Goal: Transaction & Acquisition: Purchase product/service

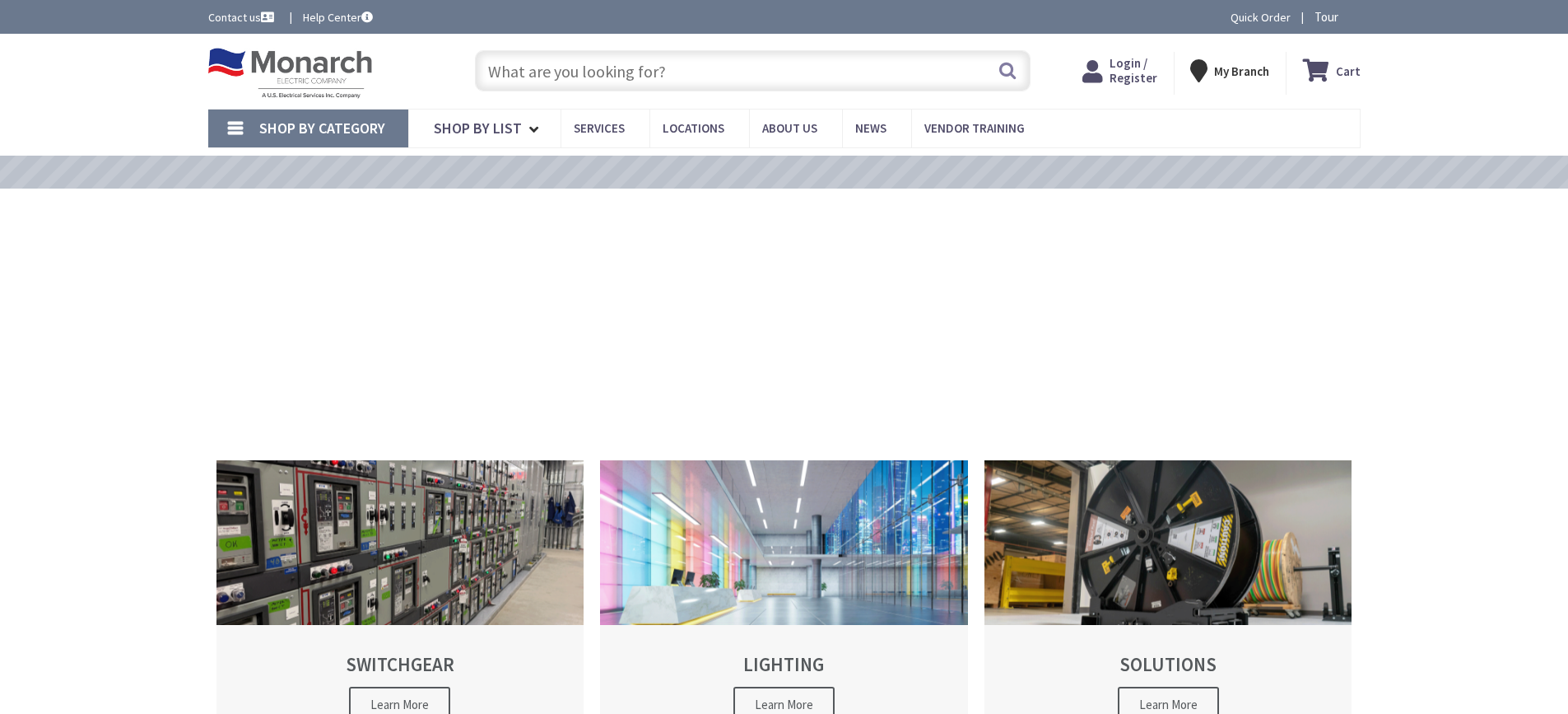
click at [521, 69] on input "text" at bounding box center [752, 71] width 556 height 41
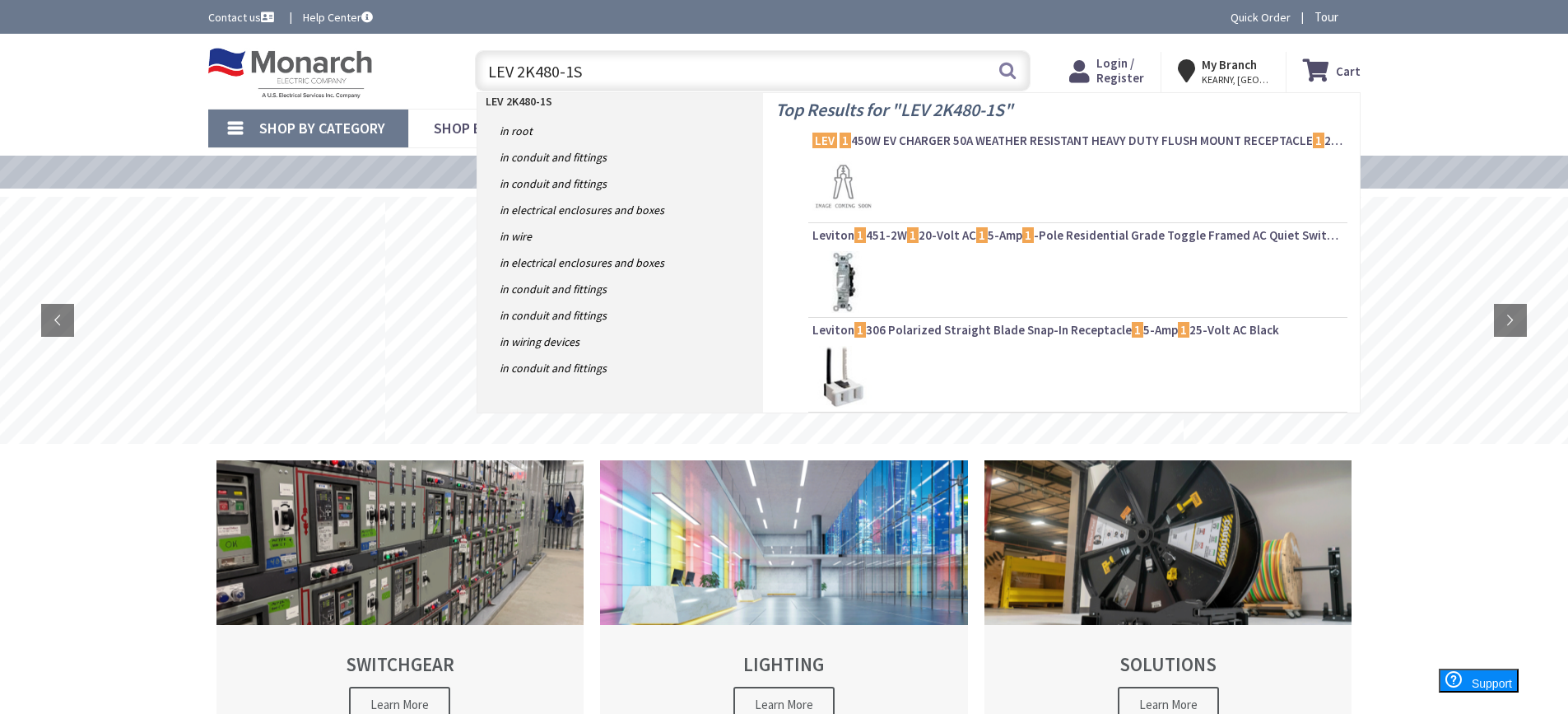
type input "LEV 2K480-1SW"
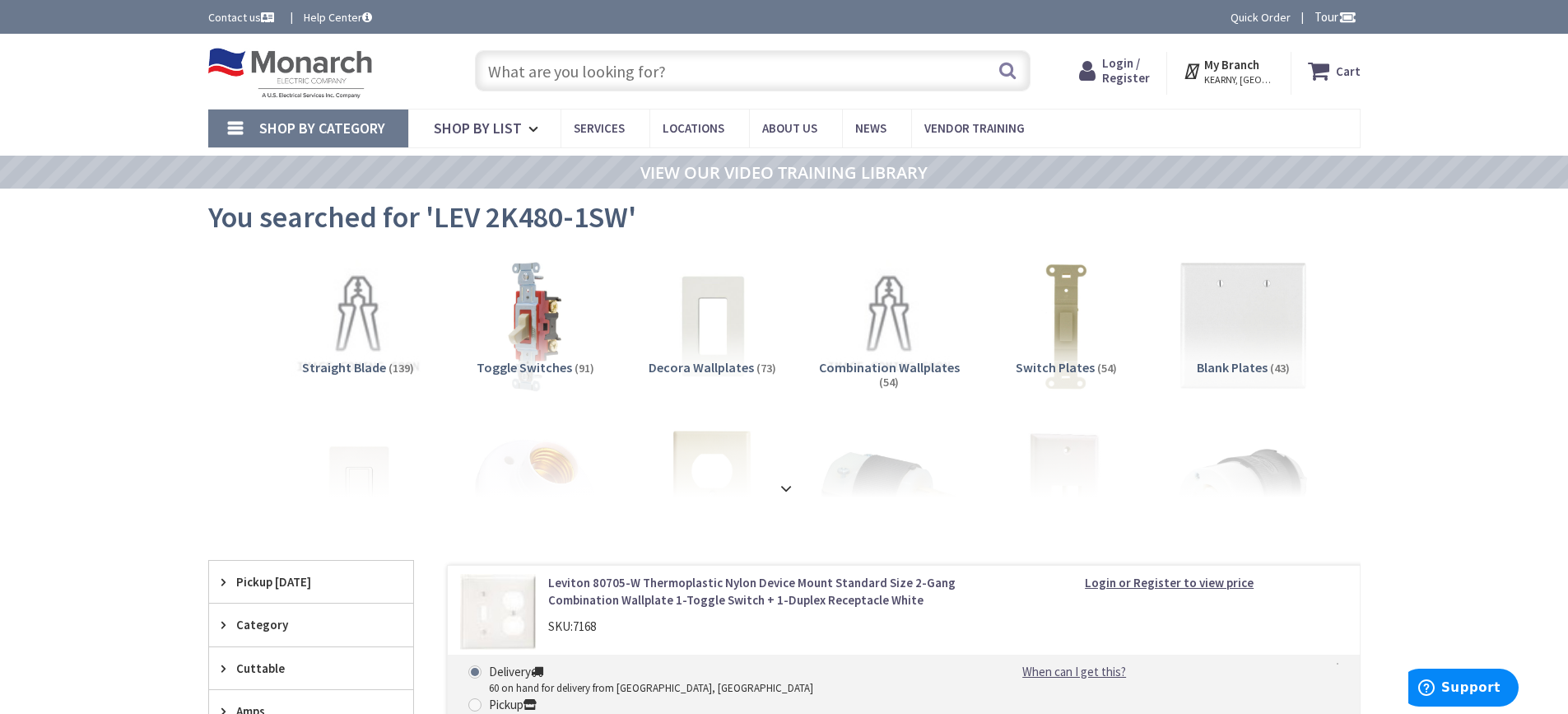
click at [666, 72] on input "text" at bounding box center [752, 71] width 556 height 41
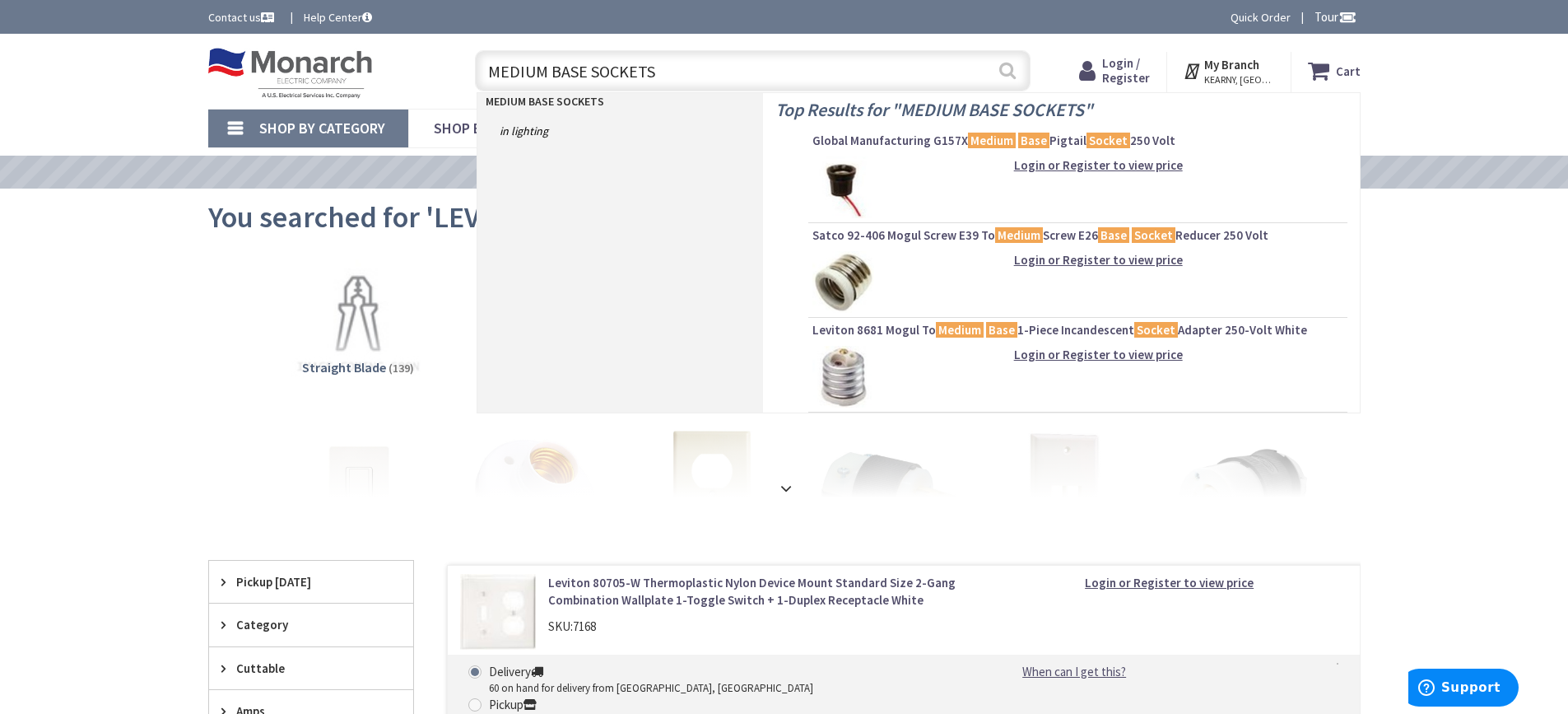
type input "MEDIUM BASE SOCKETS"
click at [1008, 69] on button "Search" at bounding box center [1008, 70] width 22 height 37
